Goal: Find specific page/section

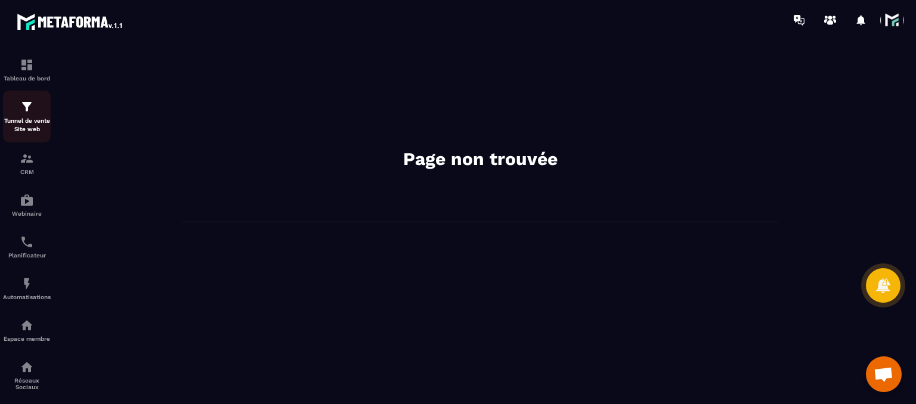
click at [27, 116] on div "Tunnel de vente Site web" at bounding box center [27, 117] width 48 height 34
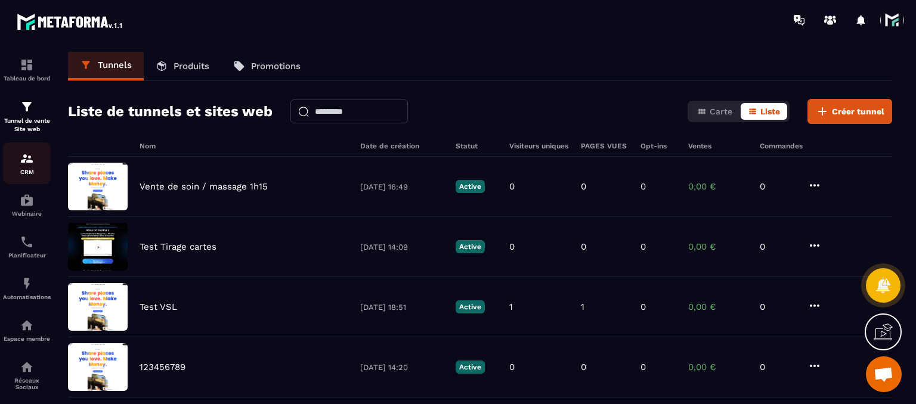
click at [9, 182] on link "CRM" at bounding box center [27, 164] width 48 height 42
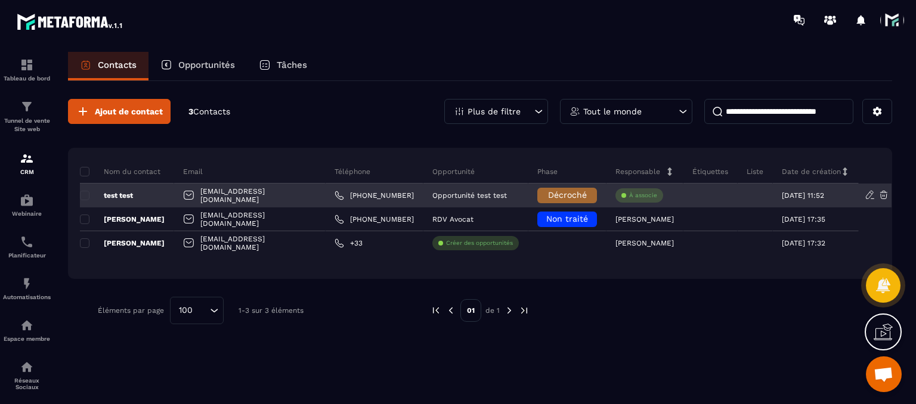
click at [114, 189] on div "test test" at bounding box center [127, 196] width 94 height 24
